Goal: Transaction & Acquisition: Purchase product/service

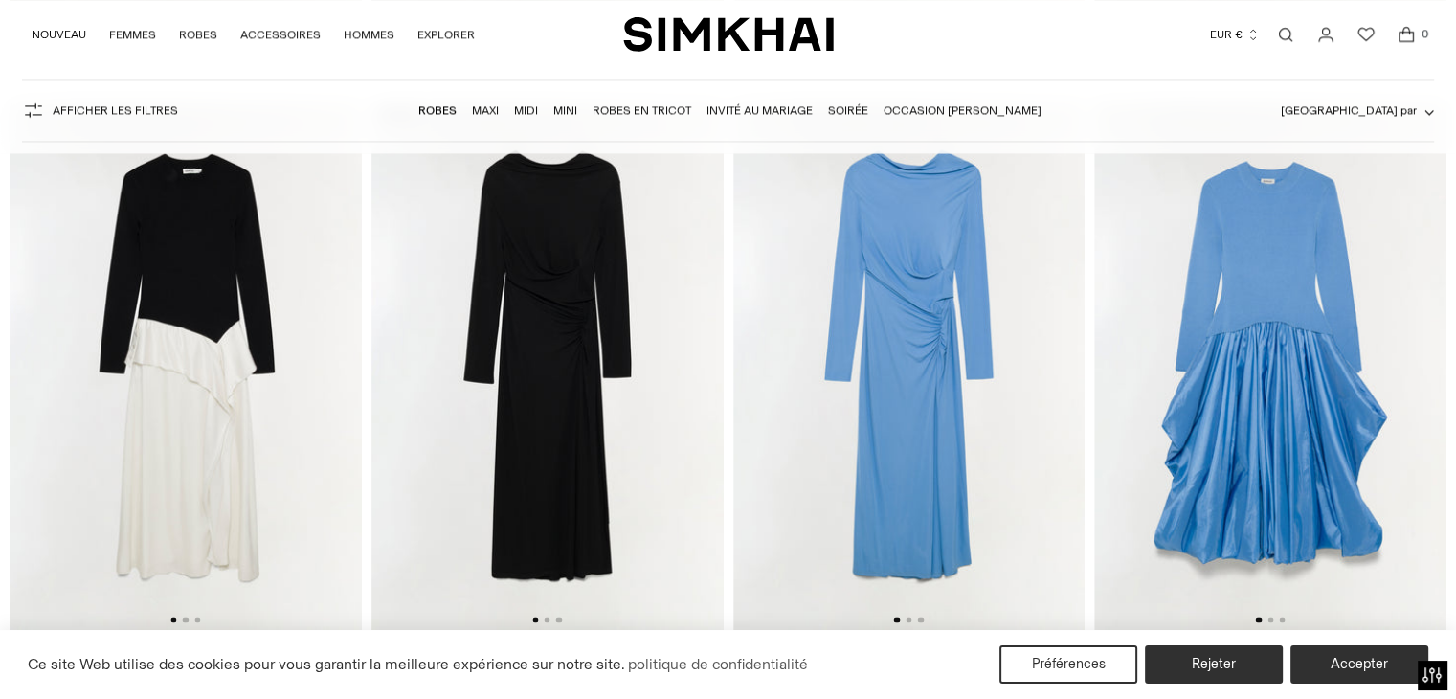
scroll to position [2723, 0]
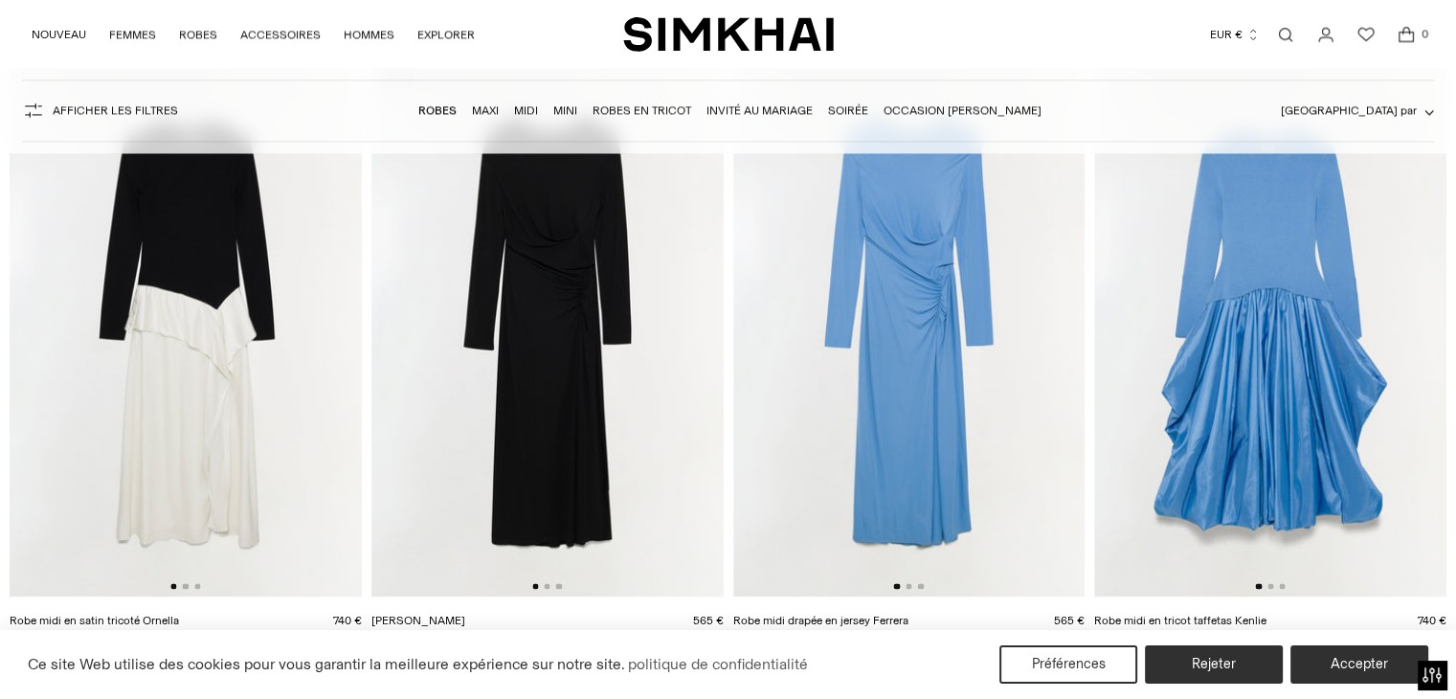
click at [553, 346] on img at bounding box center [547, 332] width 352 height 529
click at [813, 108] on font "Invité au mariage" at bounding box center [760, 109] width 106 height 13
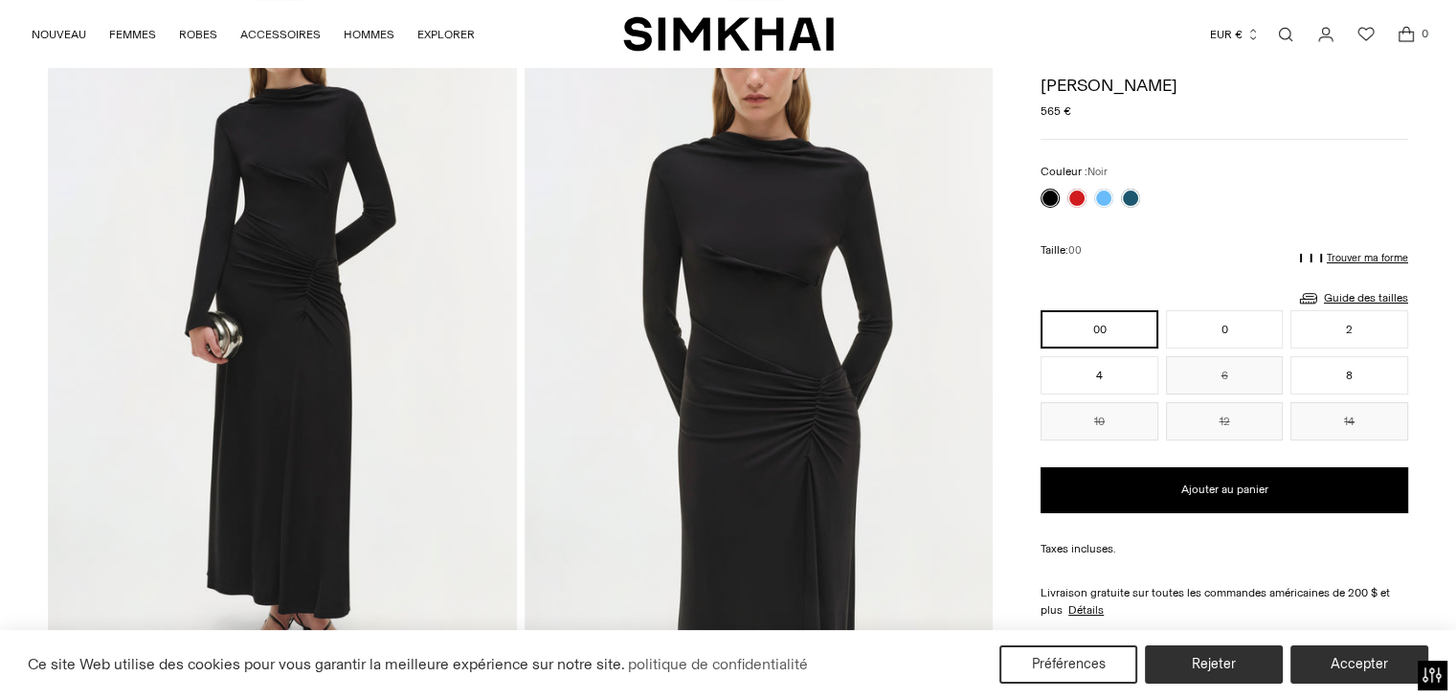
scroll to position [64, 0]
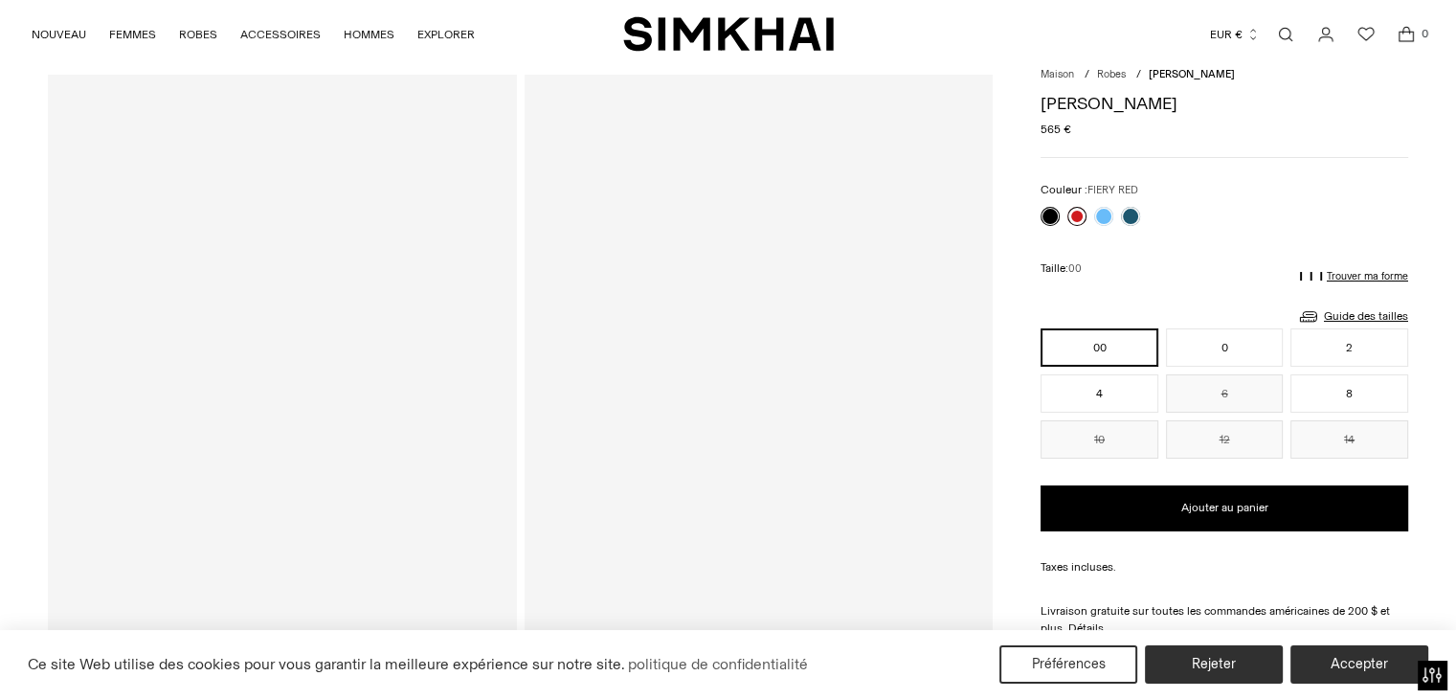
click at [1082, 214] on link at bounding box center [1077, 216] width 19 height 19
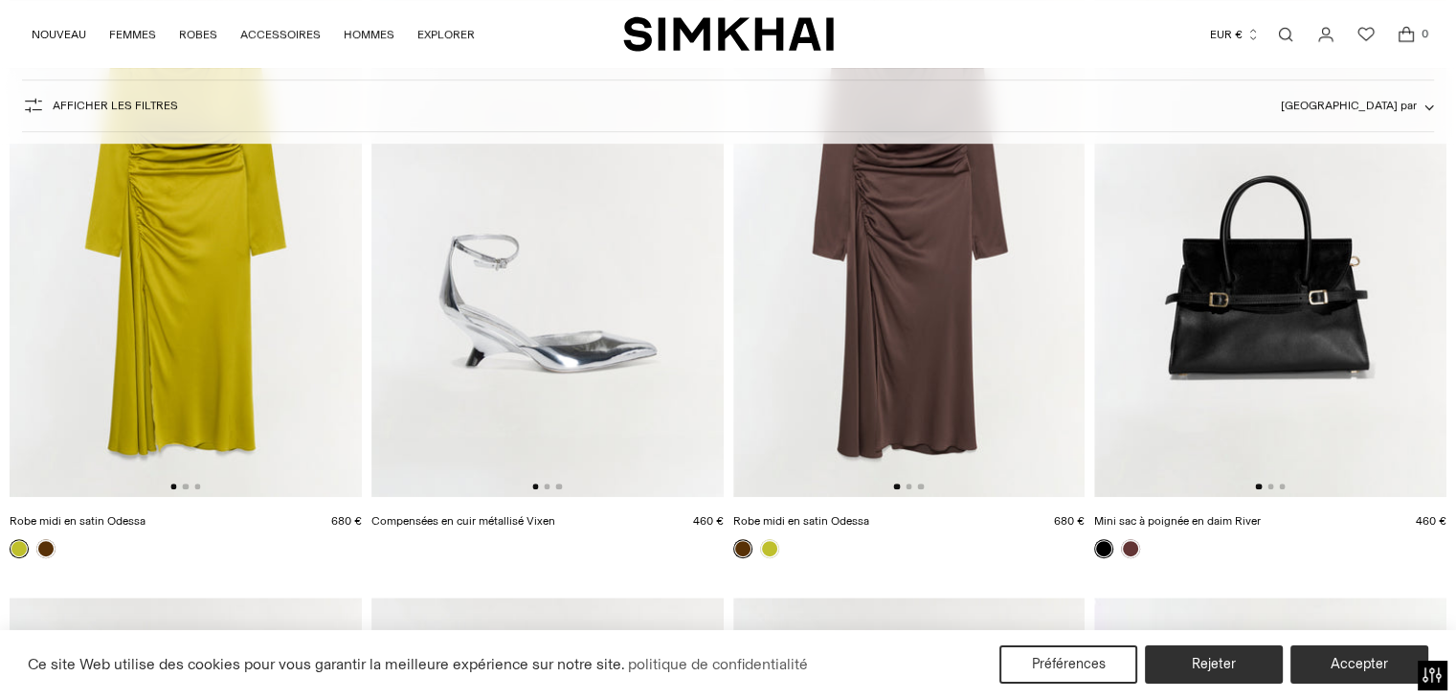
scroll to position [899, 0]
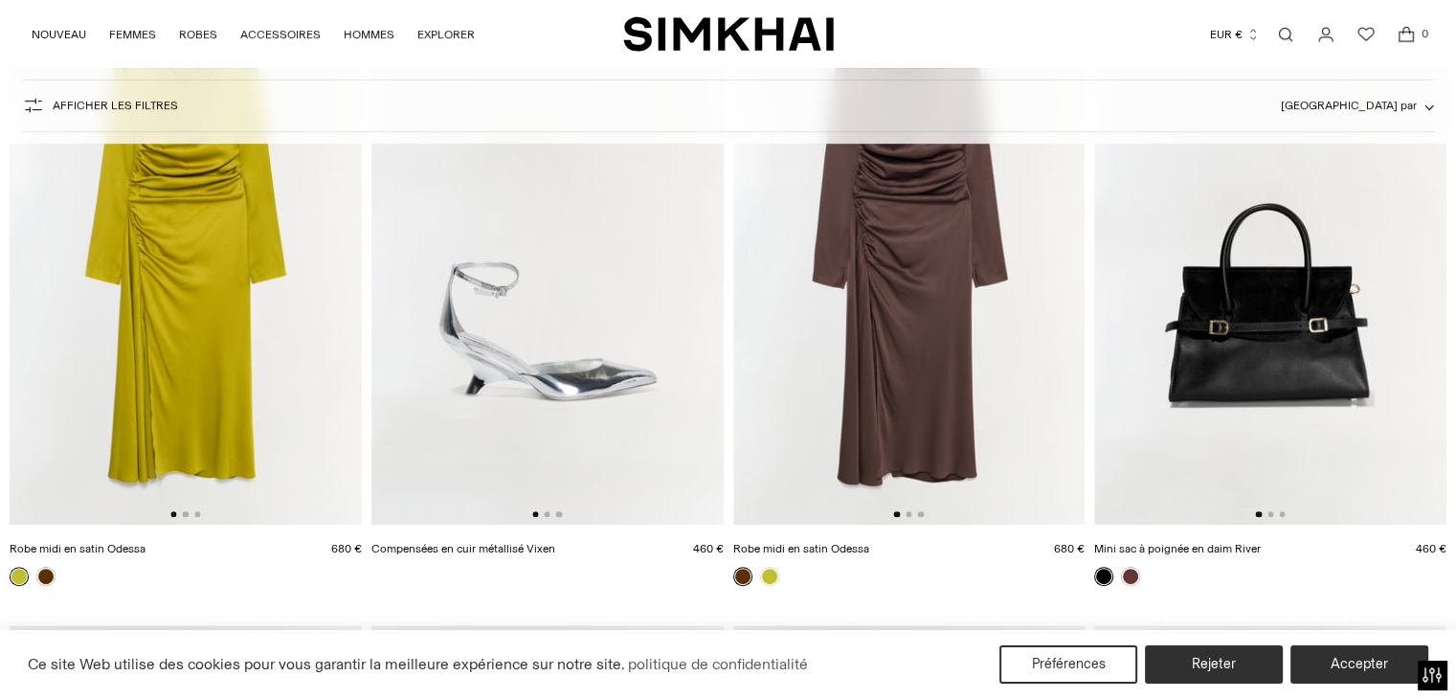
drag, startPoint x: 1465, startPoint y: 87, endPoint x: 1467, endPoint y: 212, distance: 124.5
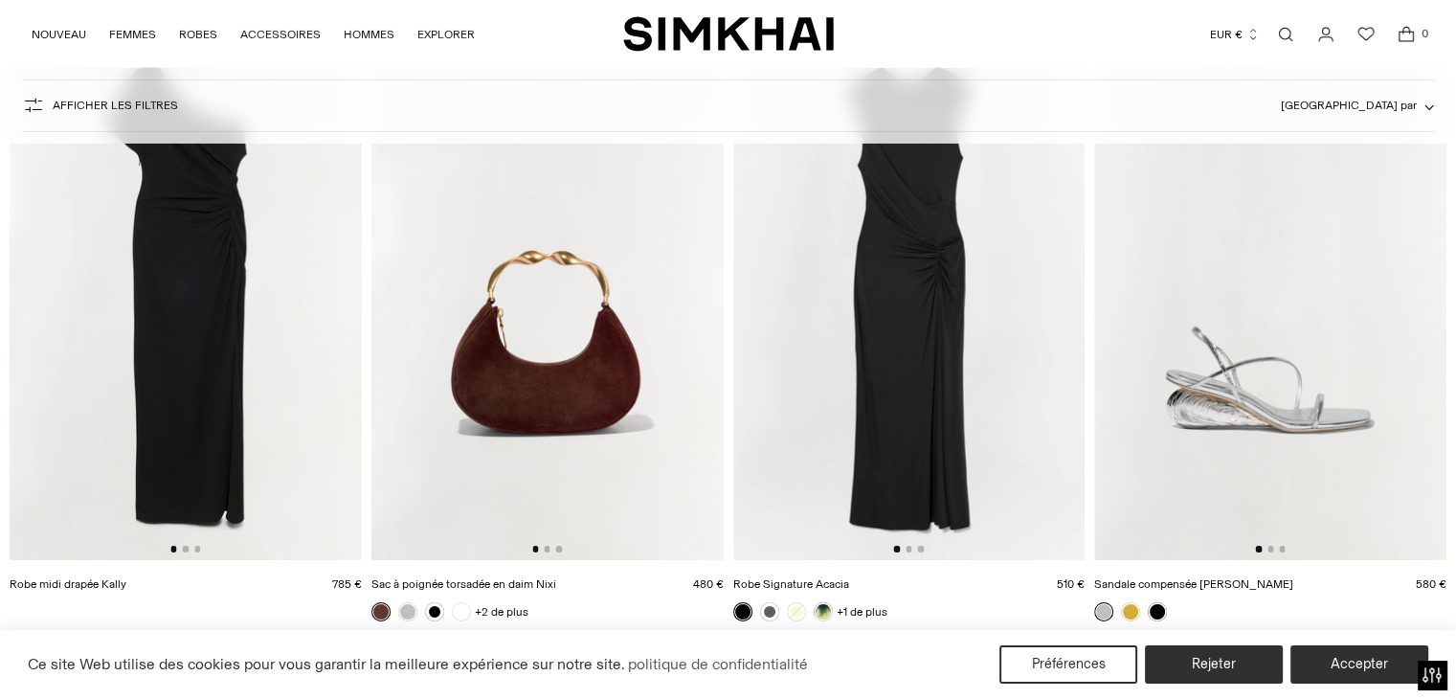
scroll to position [6566, 0]
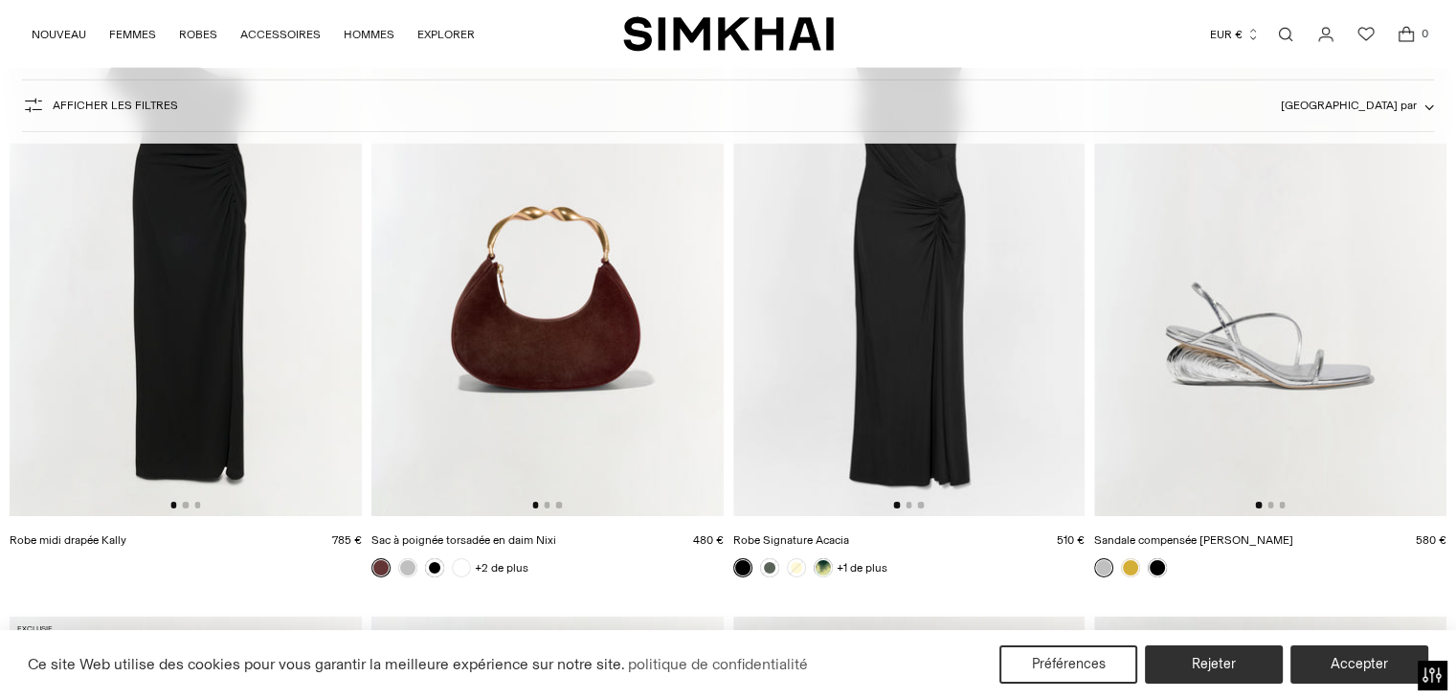
click at [179, 341] on img at bounding box center [186, 252] width 352 height 529
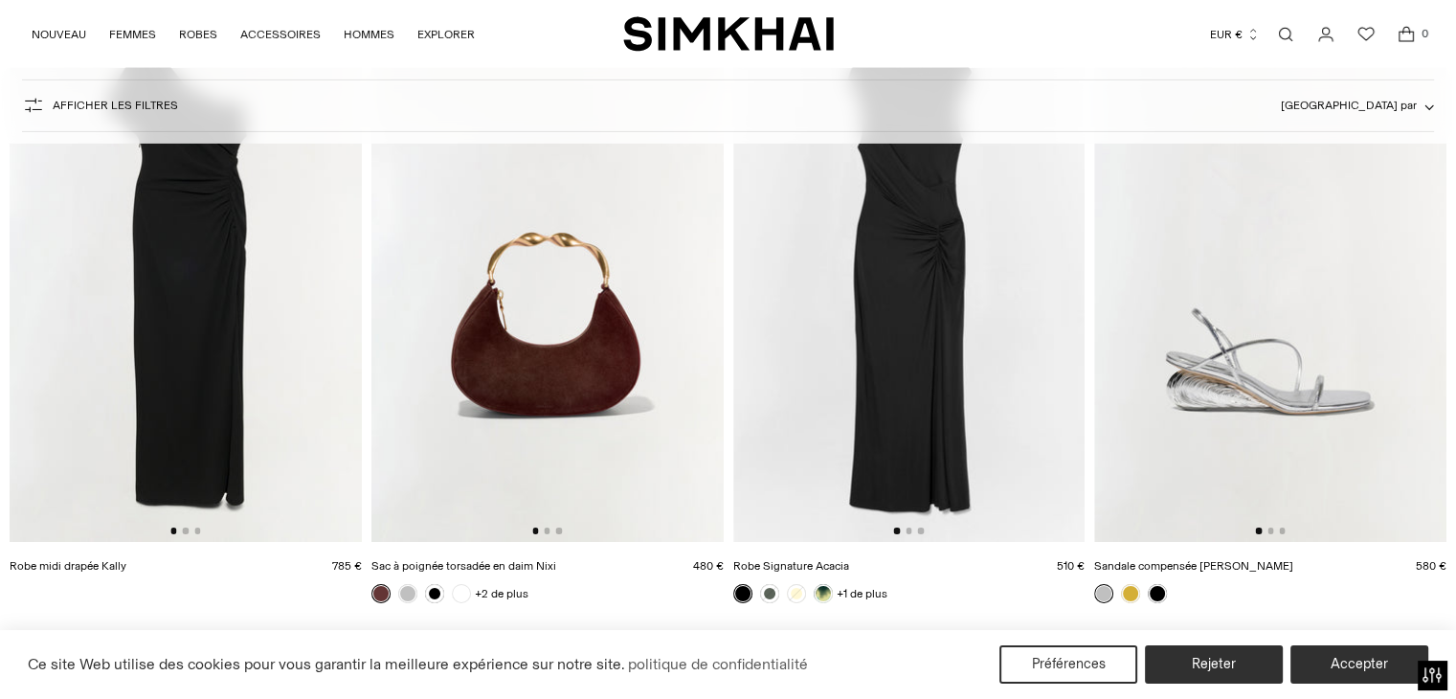
scroll to position [6388, 0]
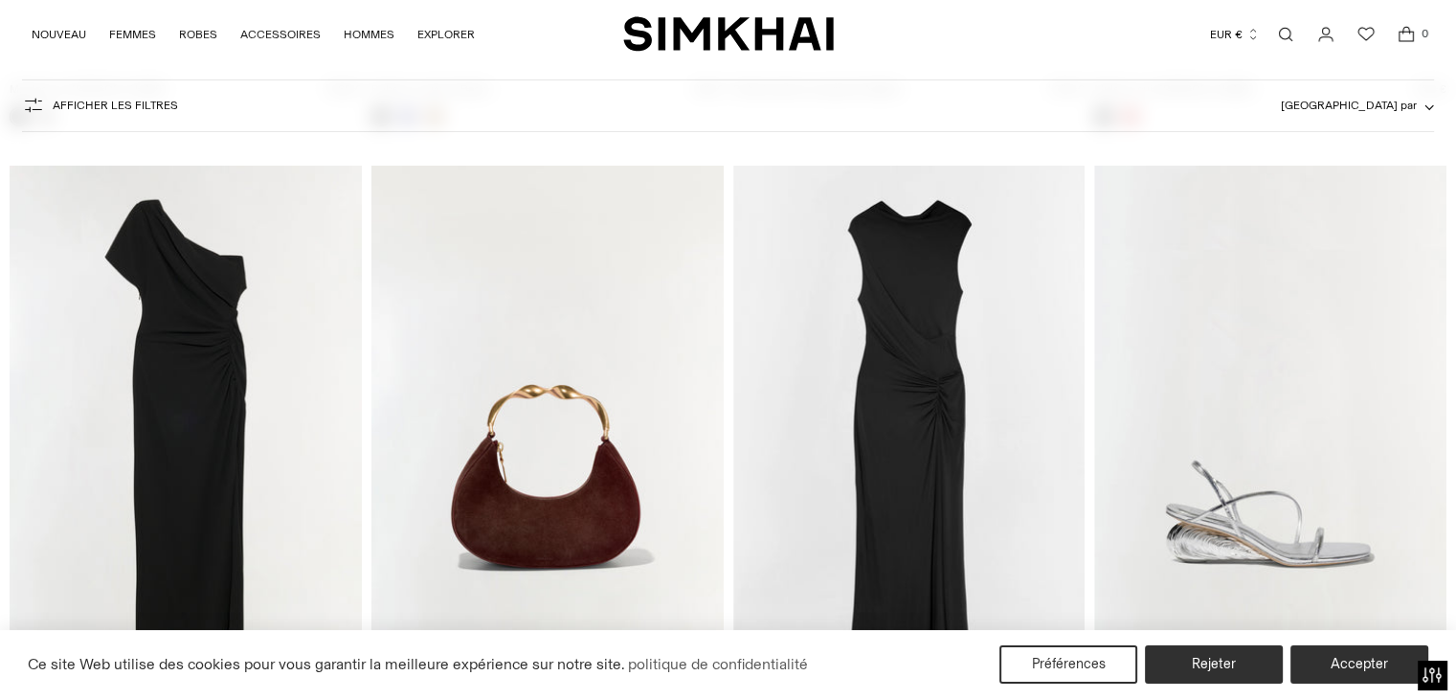
click at [904, 369] on img at bounding box center [909, 430] width 352 height 529
click at [869, 385] on img at bounding box center [909, 430] width 352 height 529
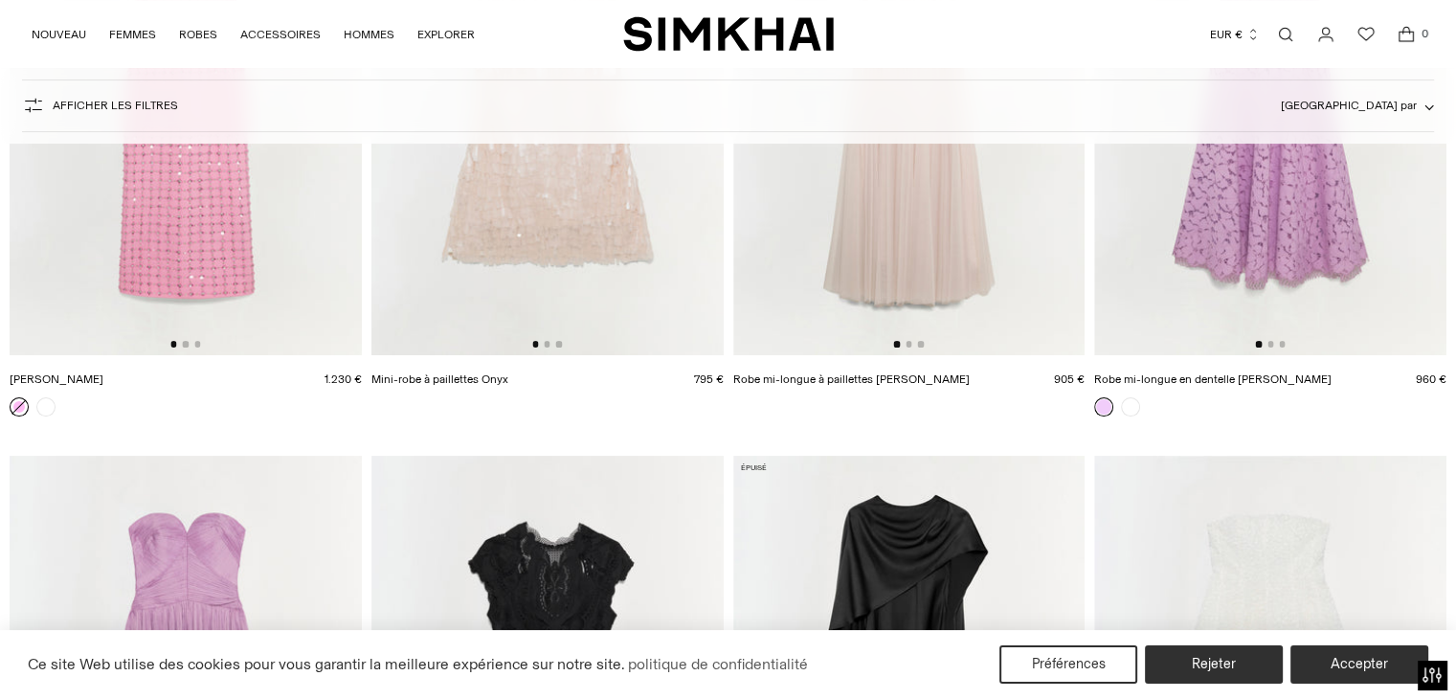
scroll to position [11218, 0]
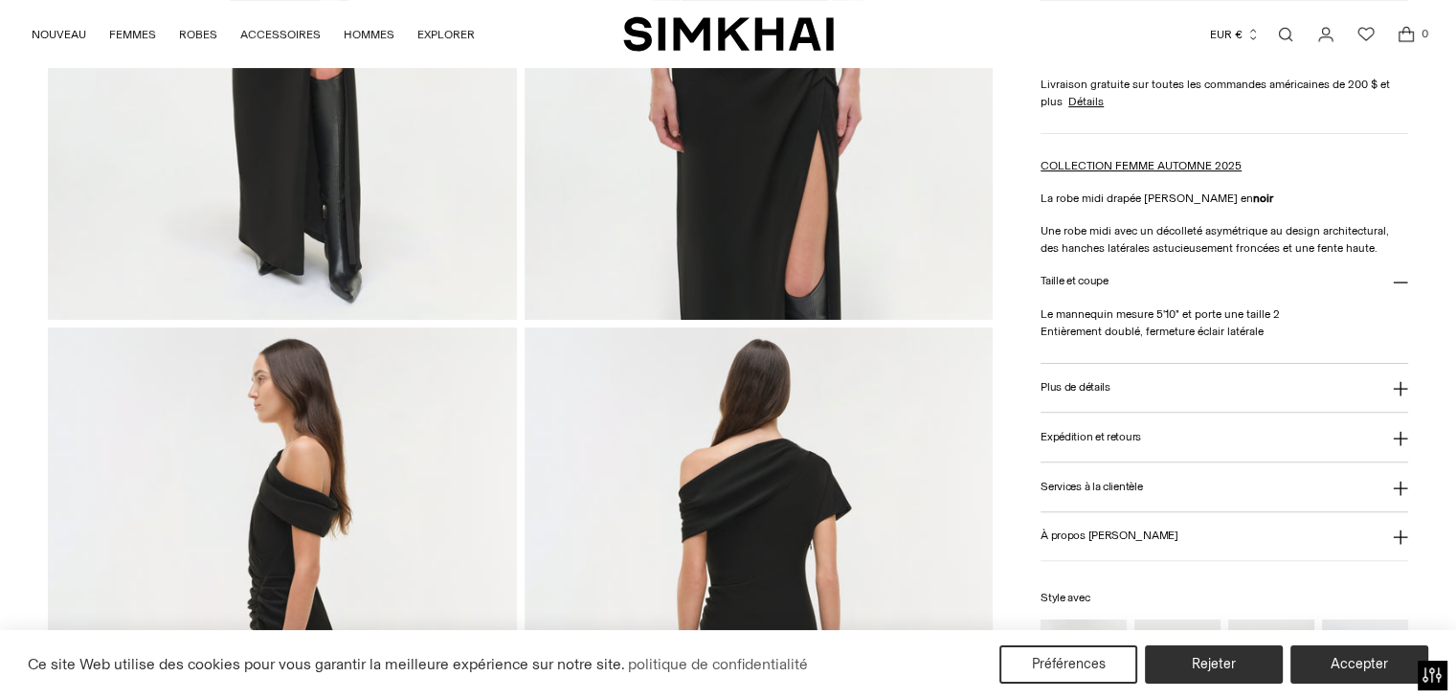
scroll to position [578, 0]
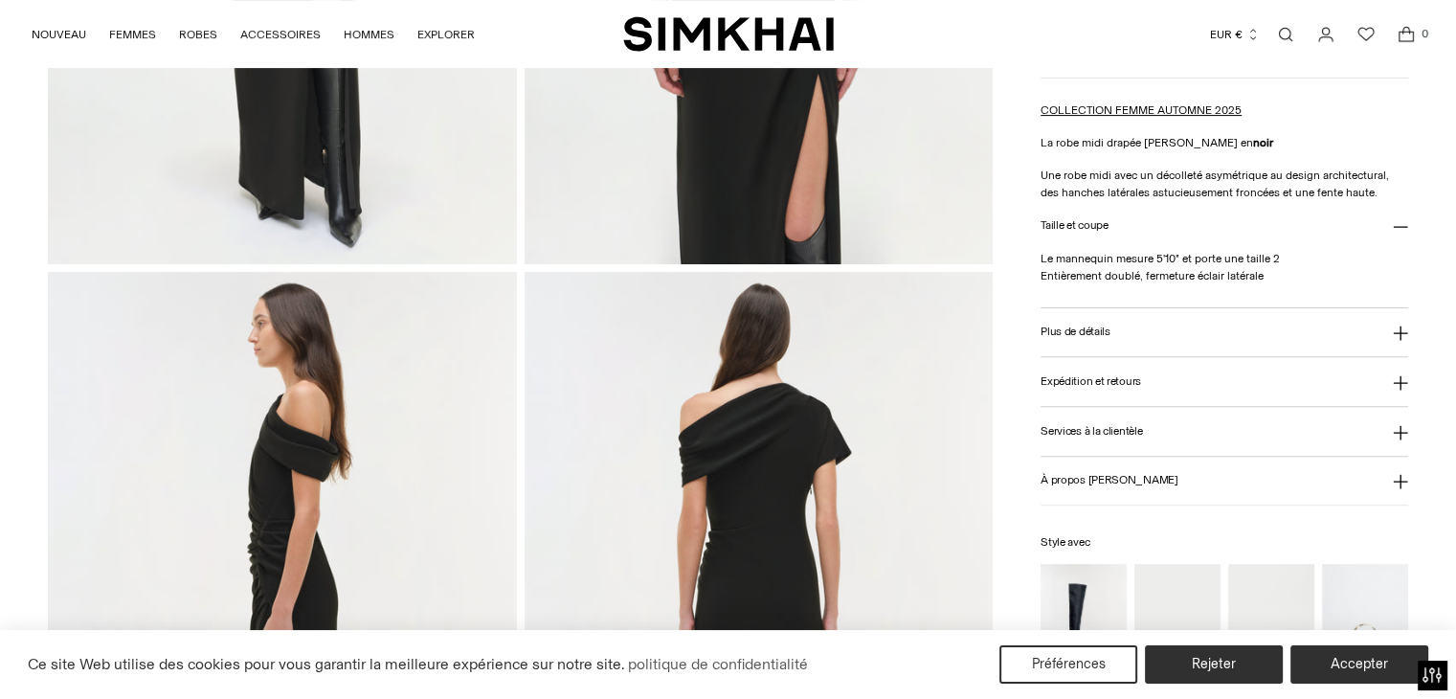
click at [1144, 349] on button "Plus de détails" at bounding box center [1225, 332] width 368 height 49
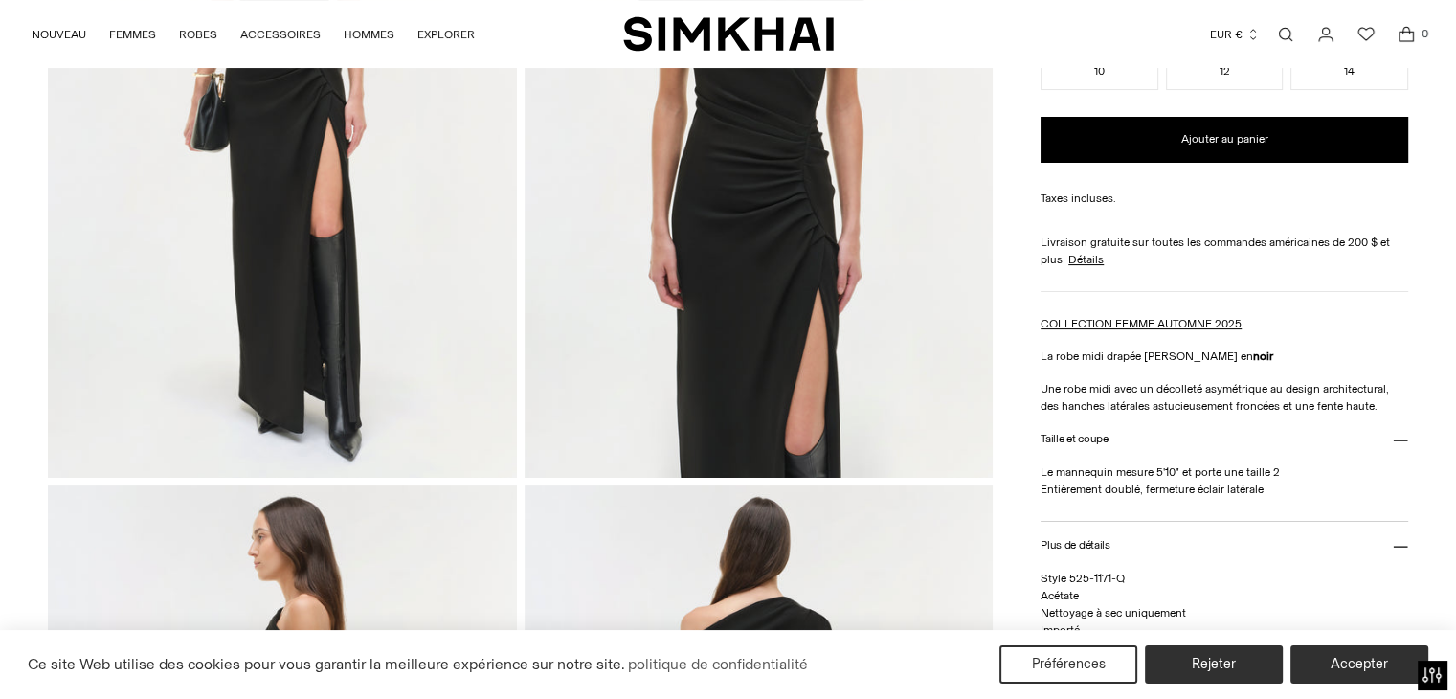
scroll to position [232, 0]
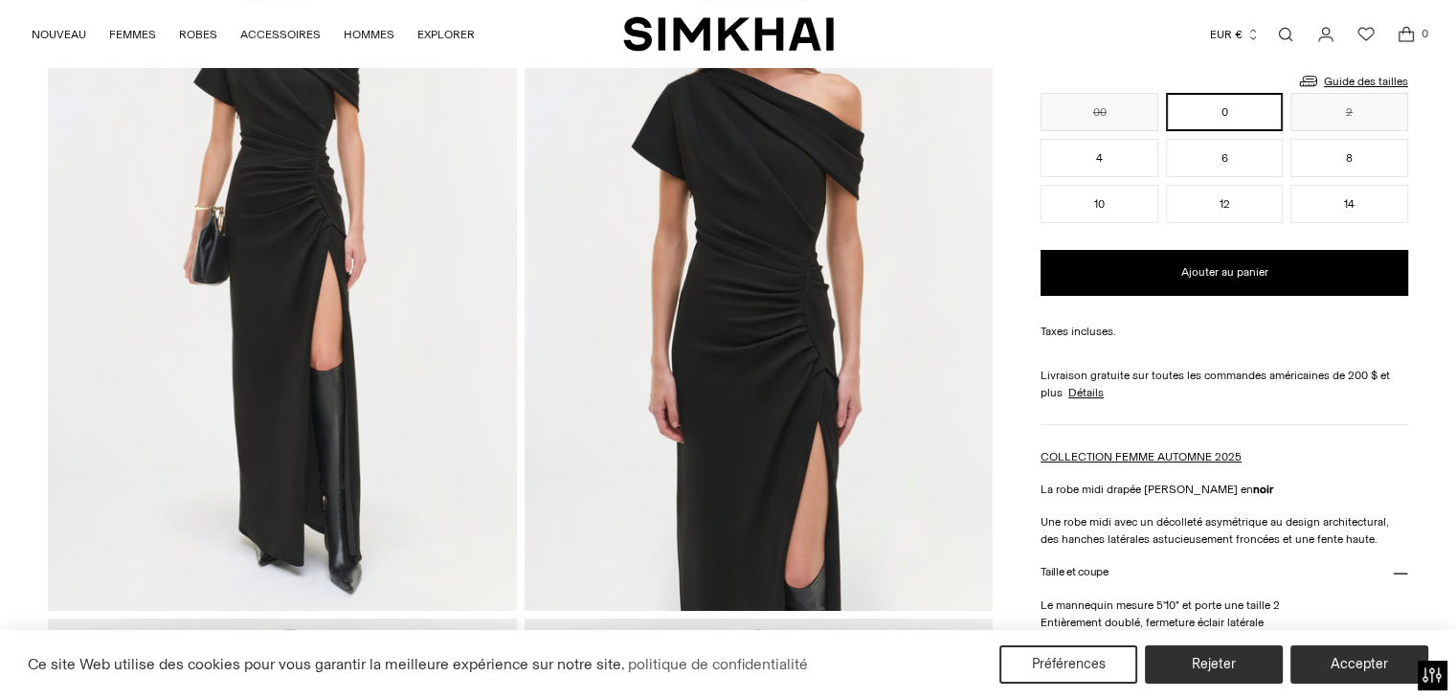
click at [812, 326] on img at bounding box center [759, 258] width 468 height 703
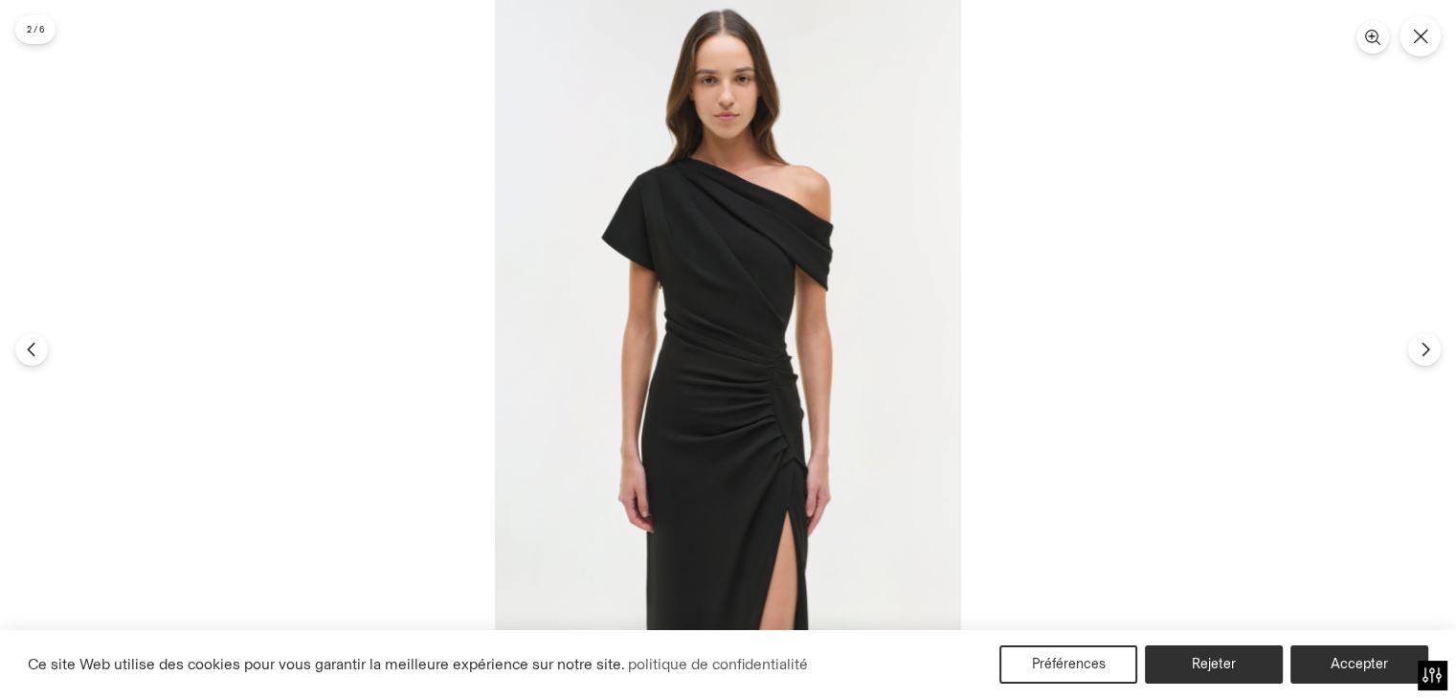
click at [785, 246] on img at bounding box center [728, 349] width 466 height 699
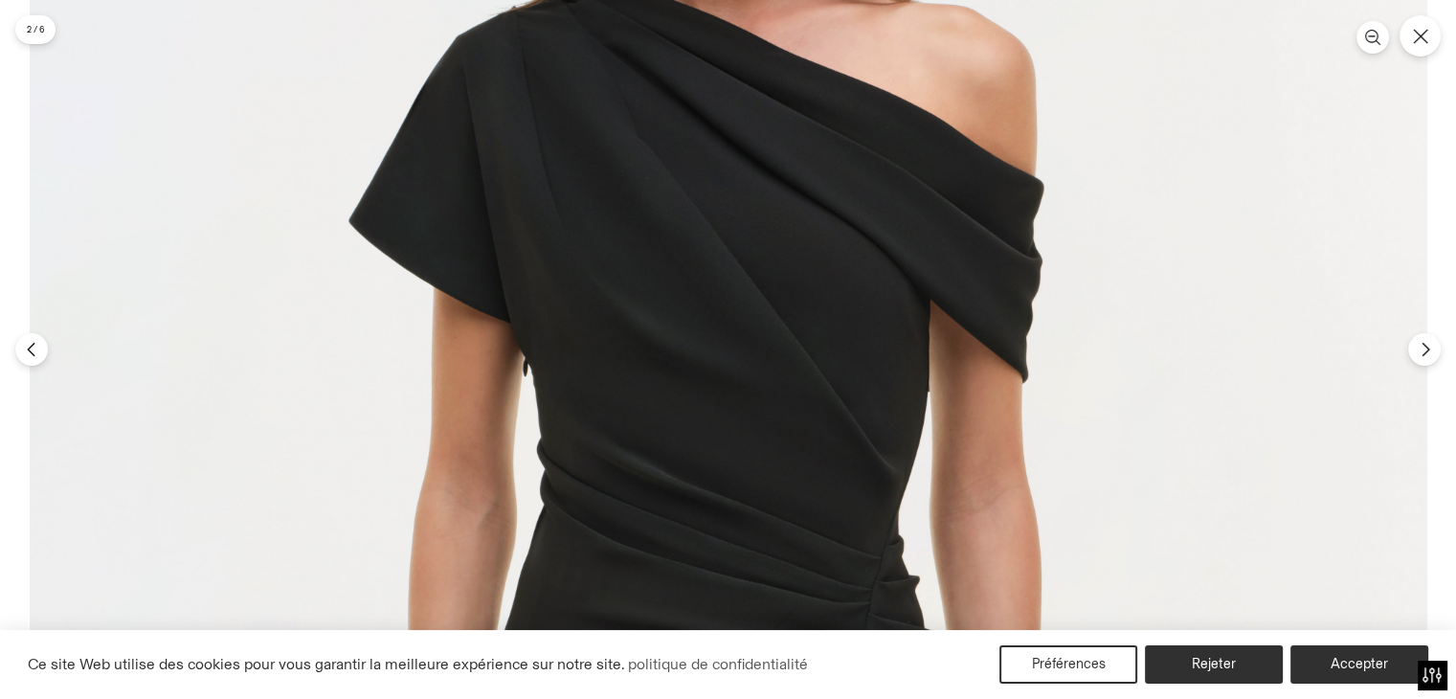
click at [785, 246] on img at bounding box center [729, 556] width 1398 height 2097
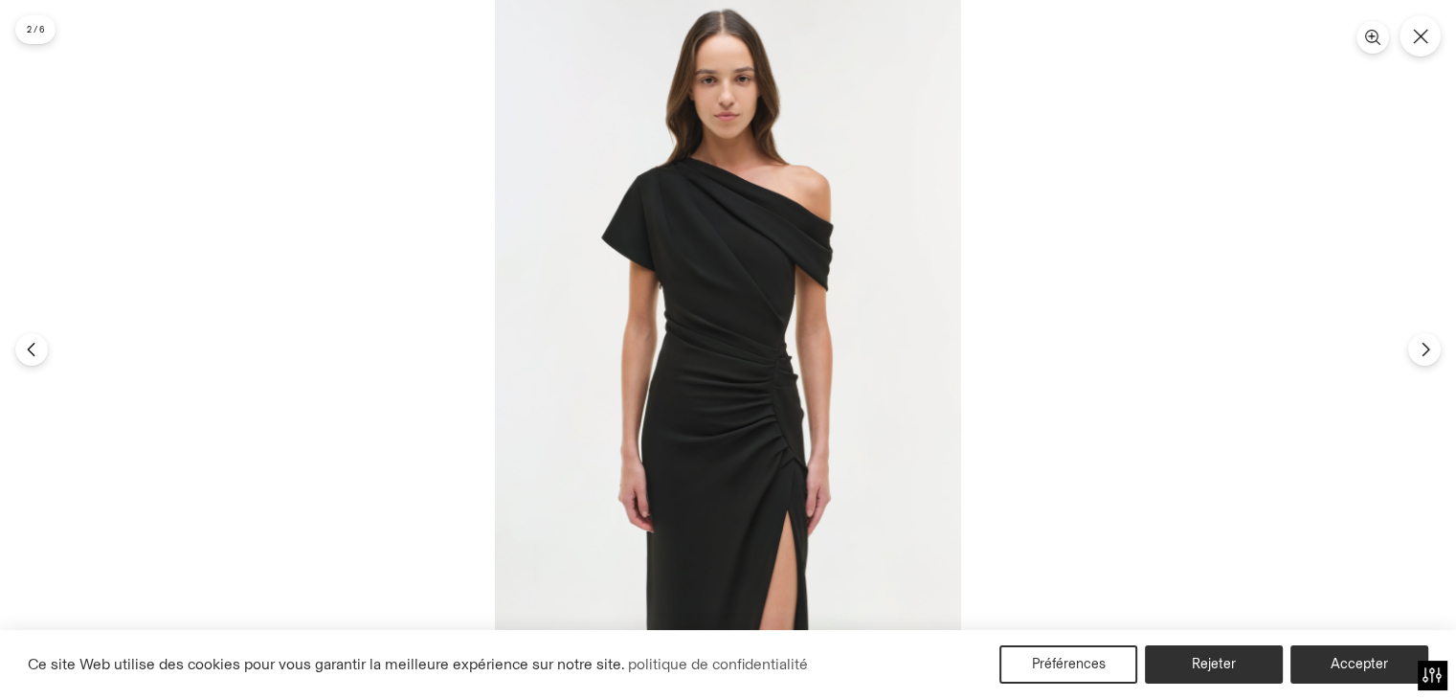
click at [785, 246] on img at bounding box center [728, 349] width 466 height 699
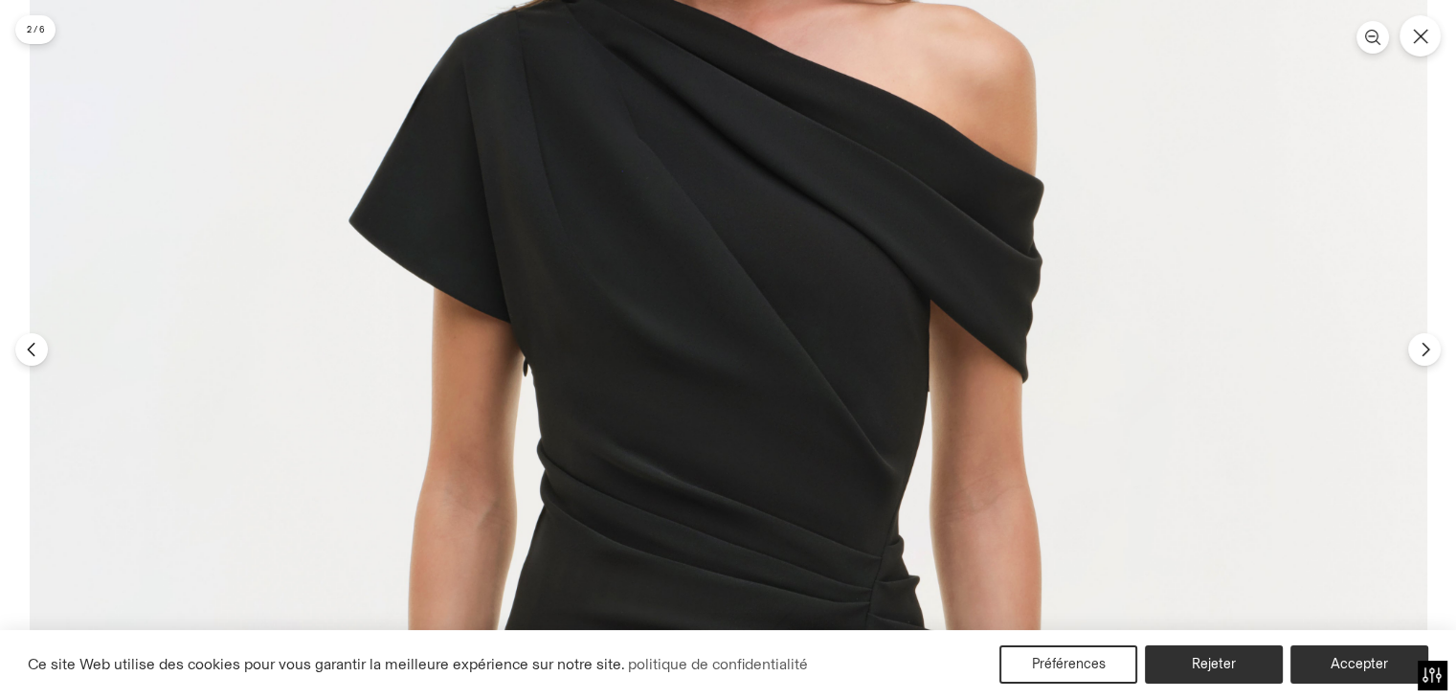
click at [758, 346] on img at bounding box center [729, 556] width 1398 height 2097
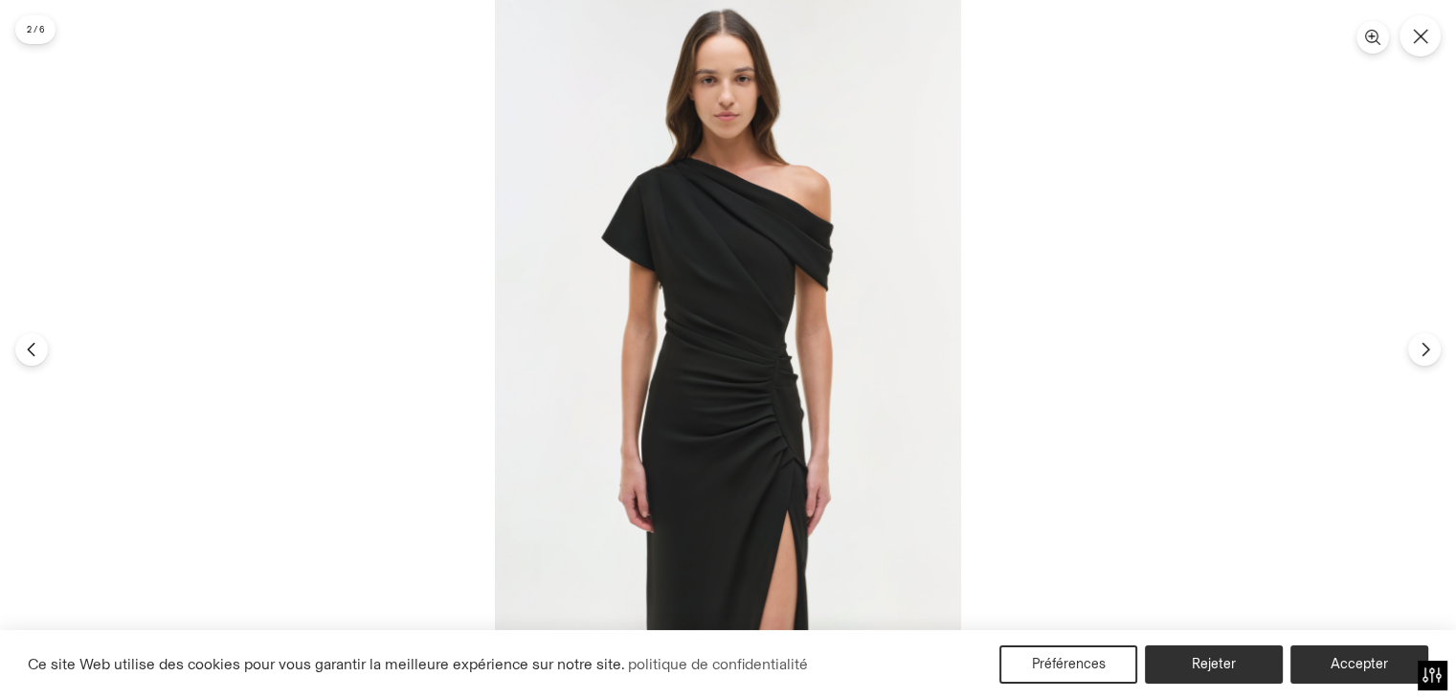
click at [758, 346] on img at bounding box center [728, 349] width 466 height 699
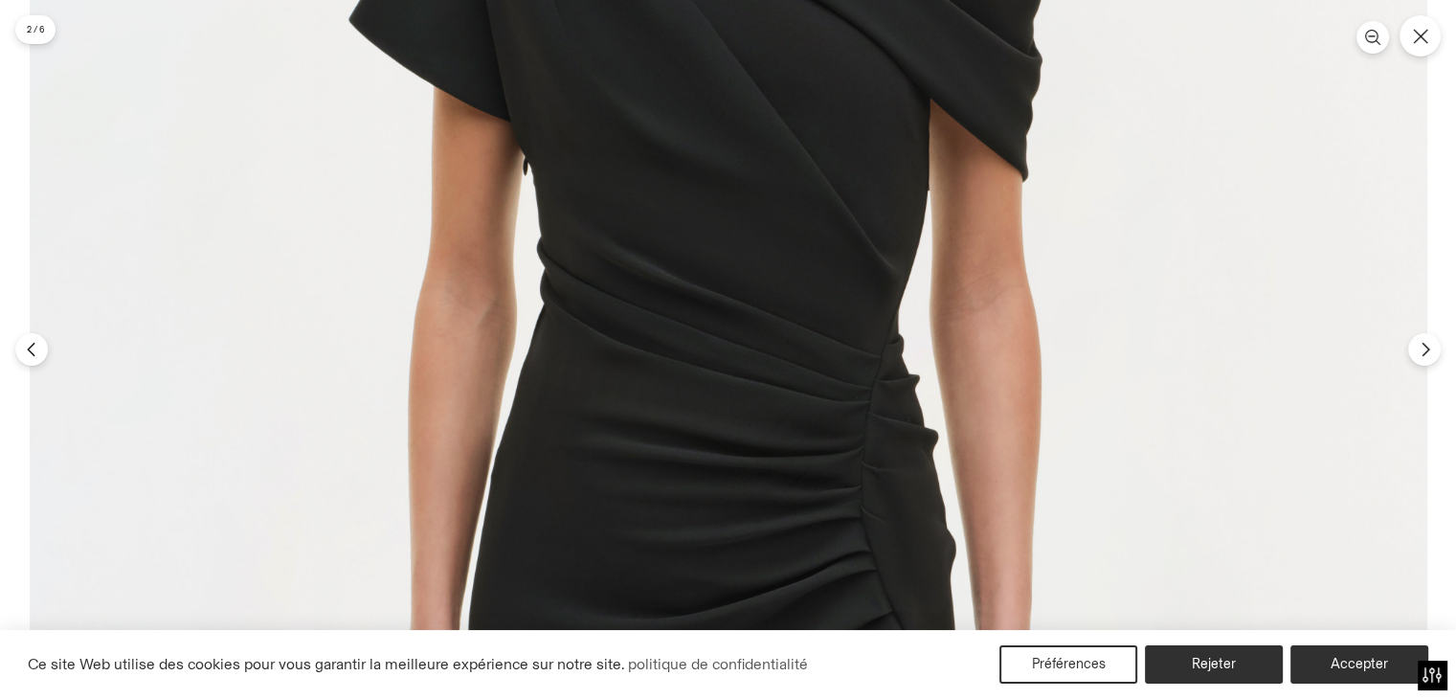
click at [1420, 365] on img at bounding box center [729, 355] width 1398 height 2097
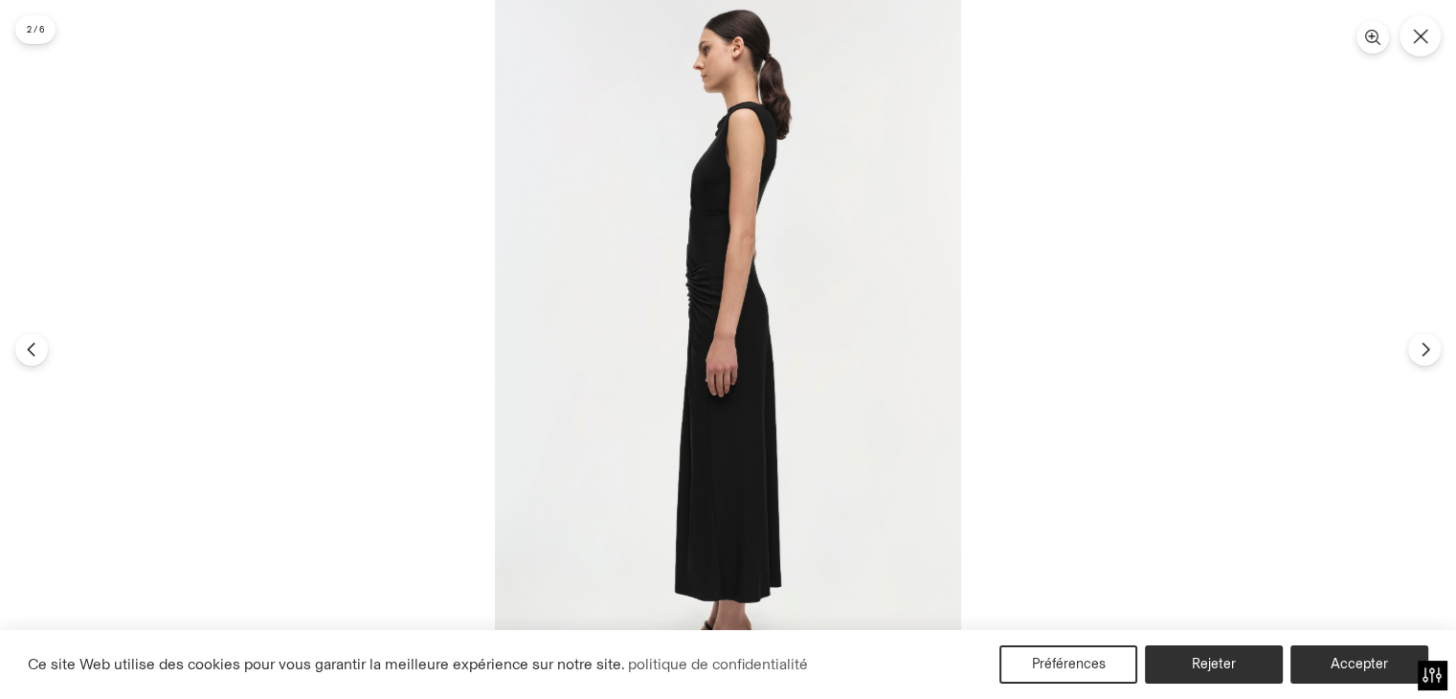
click at [693, 380] on img at bounding box center [728, 349] width 466 height 699
